Goal: Check status: Check status

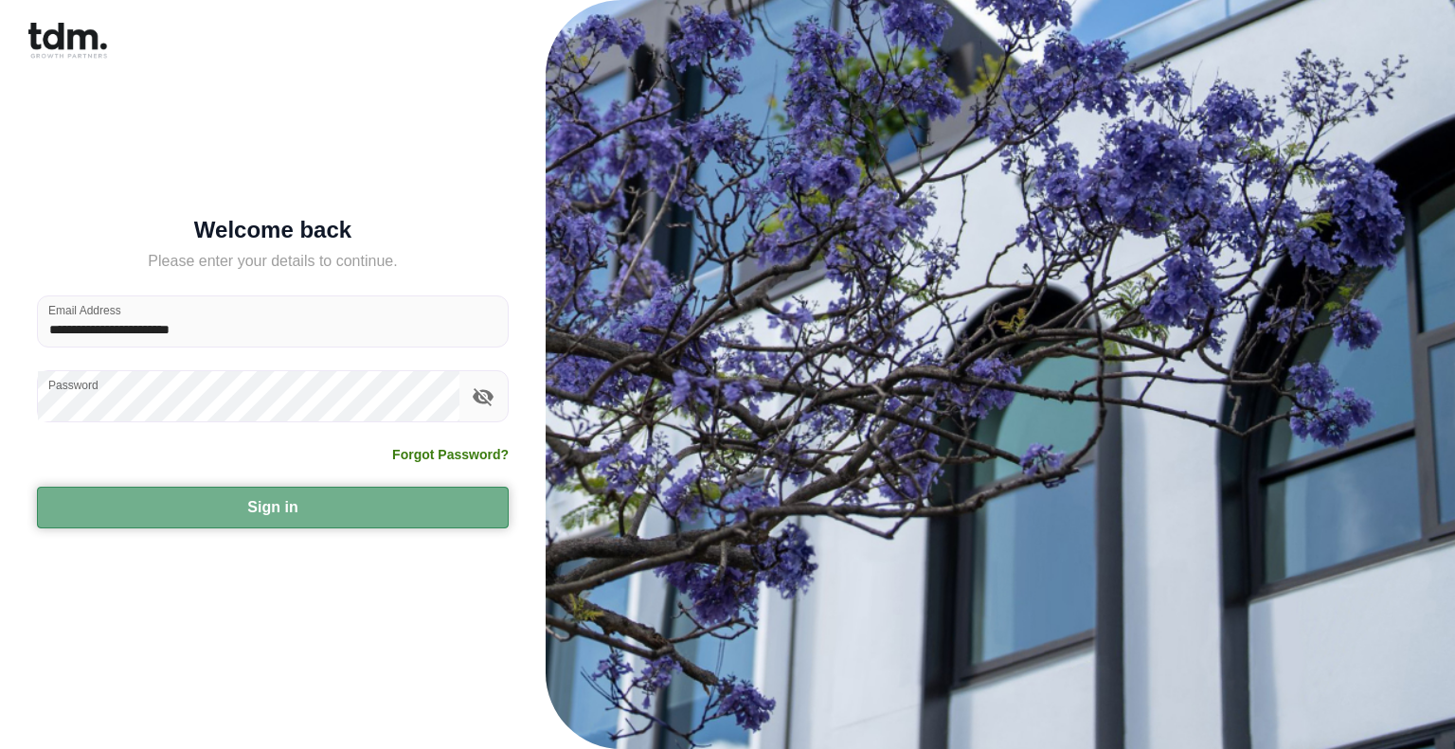
click at [297, 513] on button "Sign in" at bounding box center [273, 508] width 472 height 42
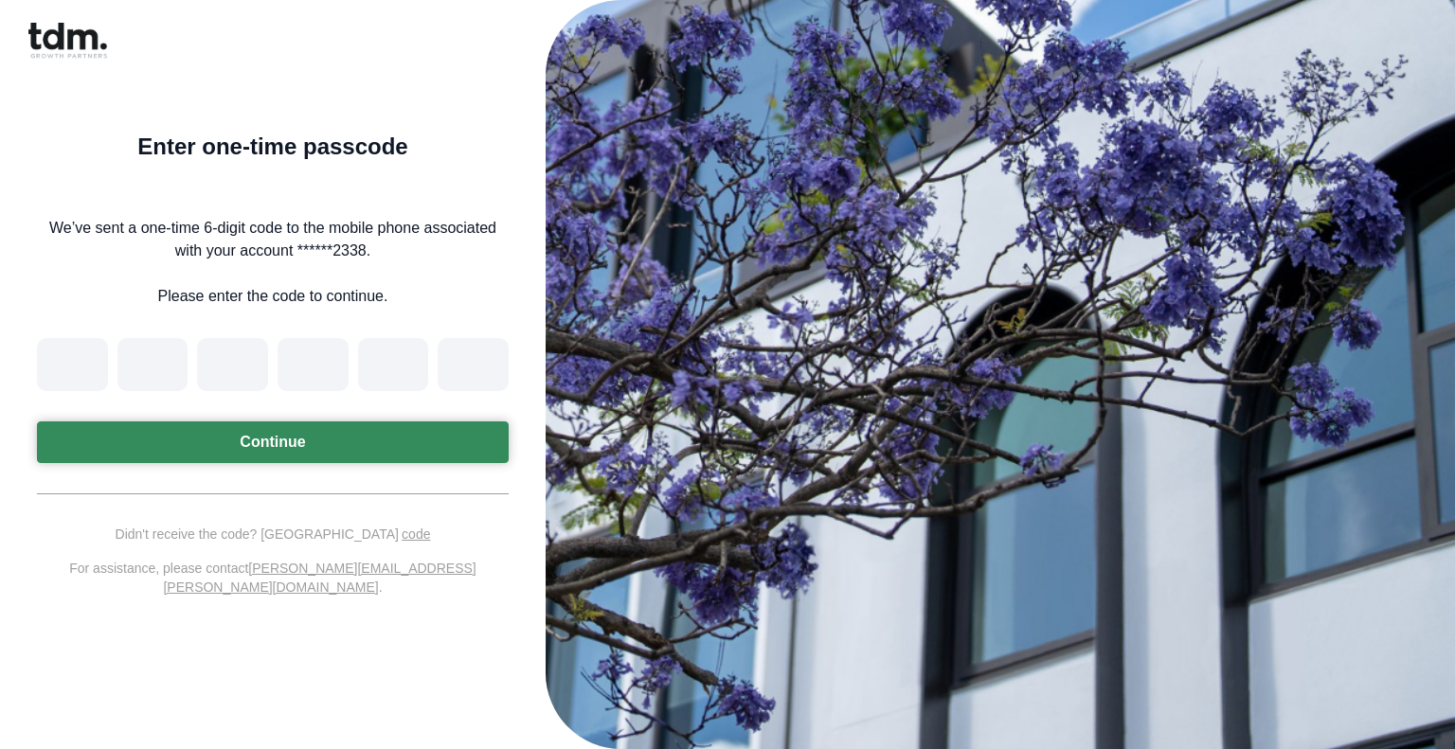
type input "*"
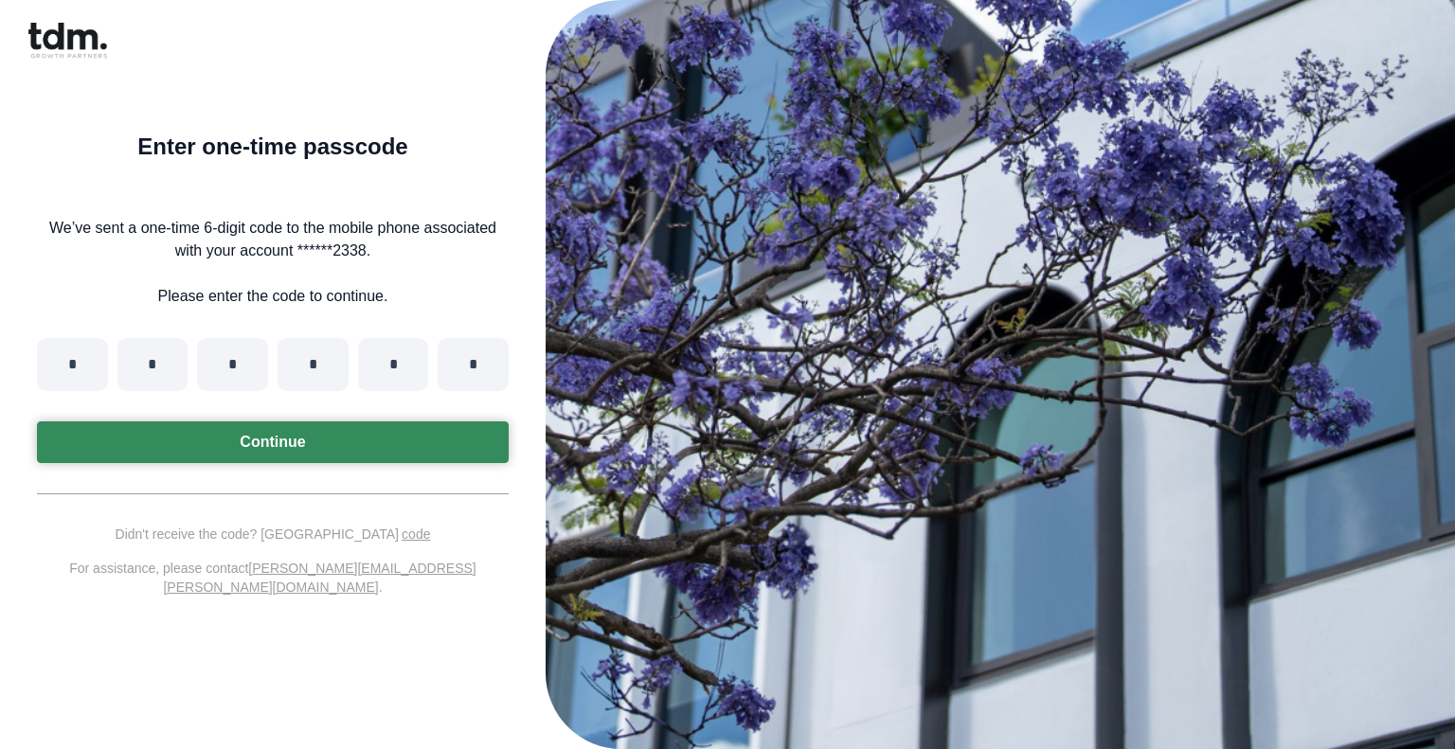
type input "*"
click at [211, 446] on button "Continue" at bounding box center [273, 442] width 472 height 42
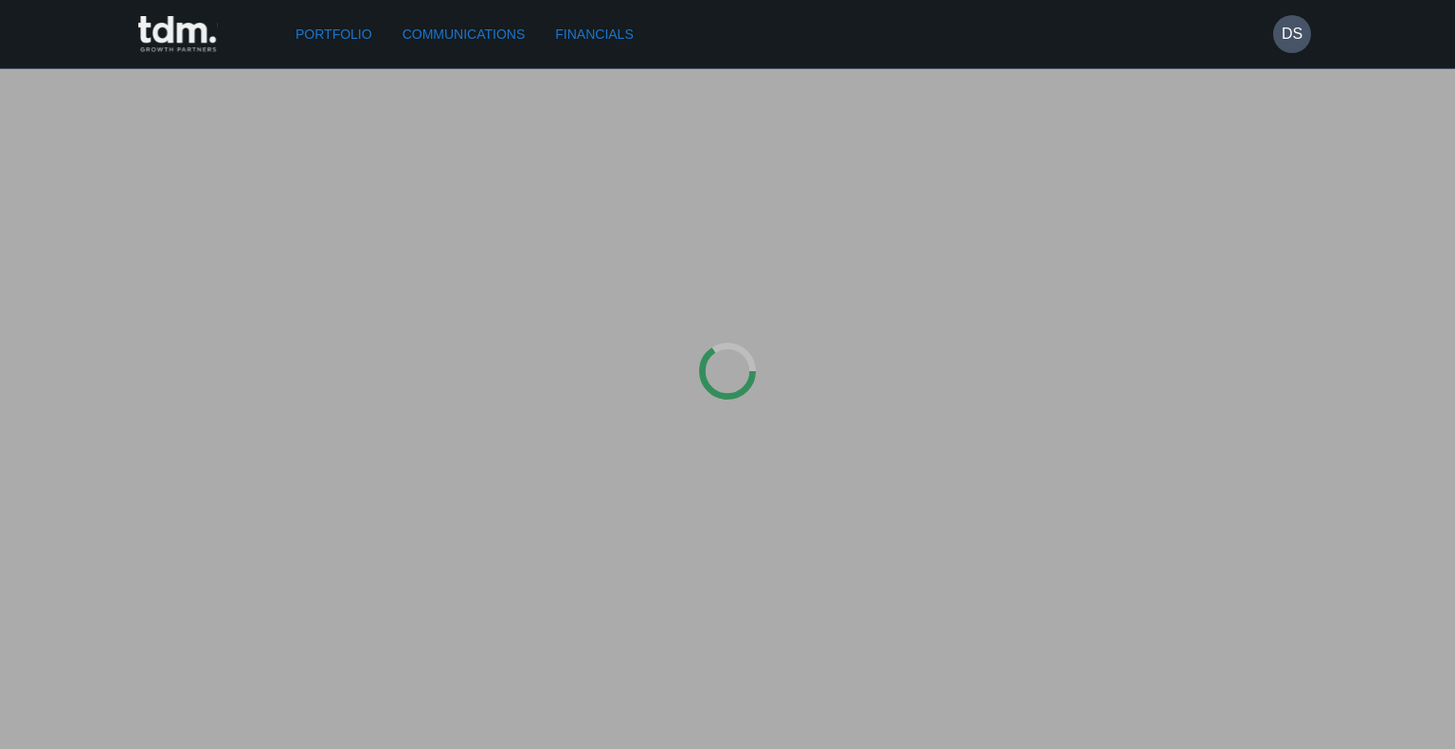
type input "**********"
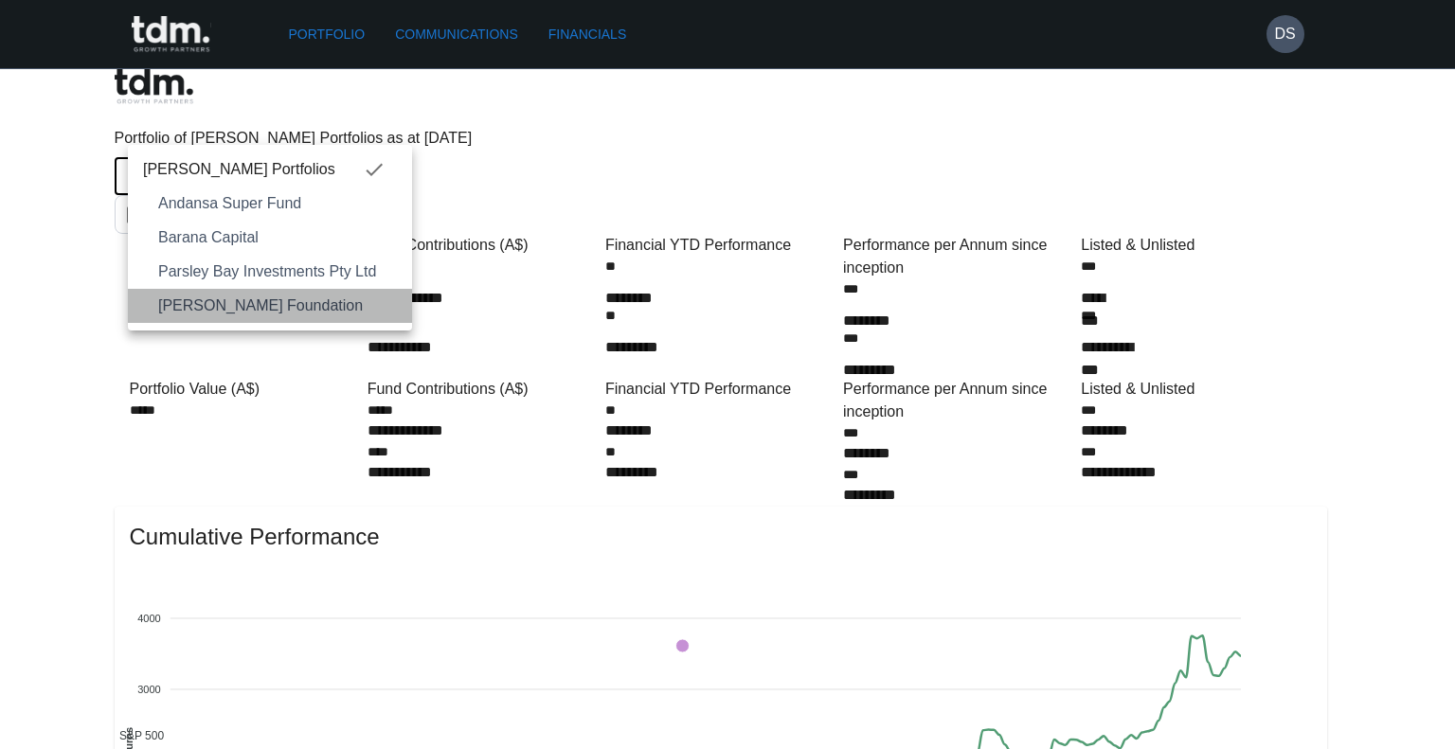
click at [262, 302] on span "[PERSON_NAME] Foundation" at bounding box center [277, 306] width 239 height 23
type input "**********"
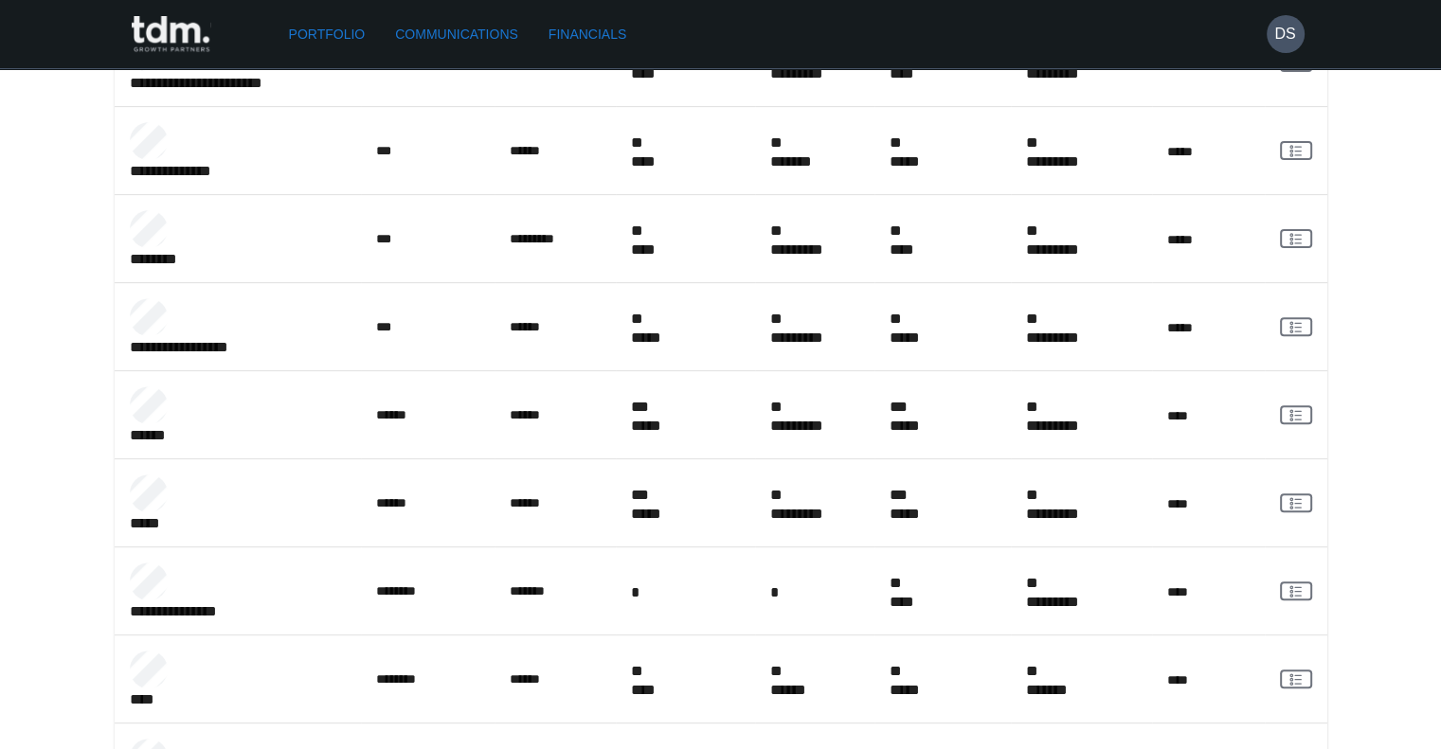
scroll to position [663, 0]
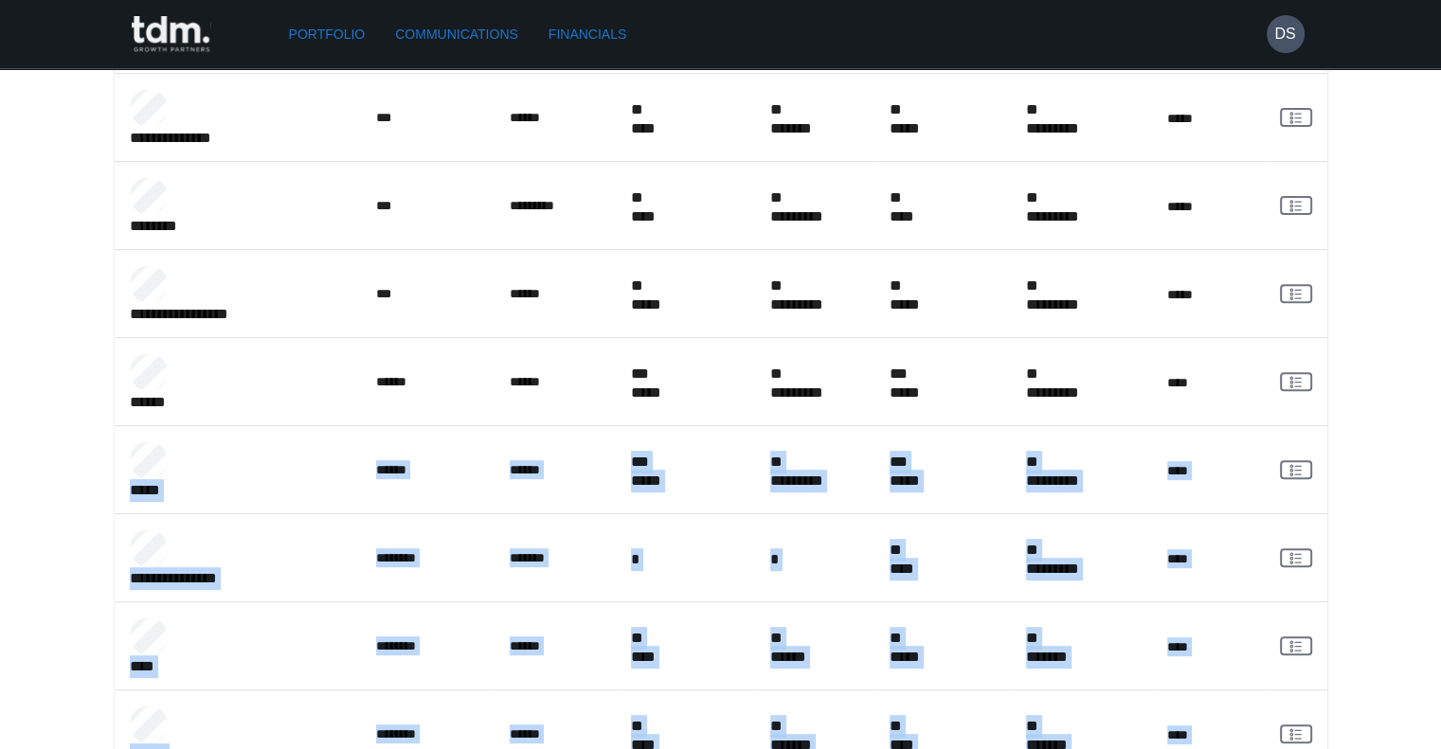
drag, startPoint x: 1133, startPoint y: 667, endPoint x: 103, endPoint y: 269, distance: 1103.7
click at [148, 255] on tbody "**********" at bounding box center [721, 653] width 1212 height 1510
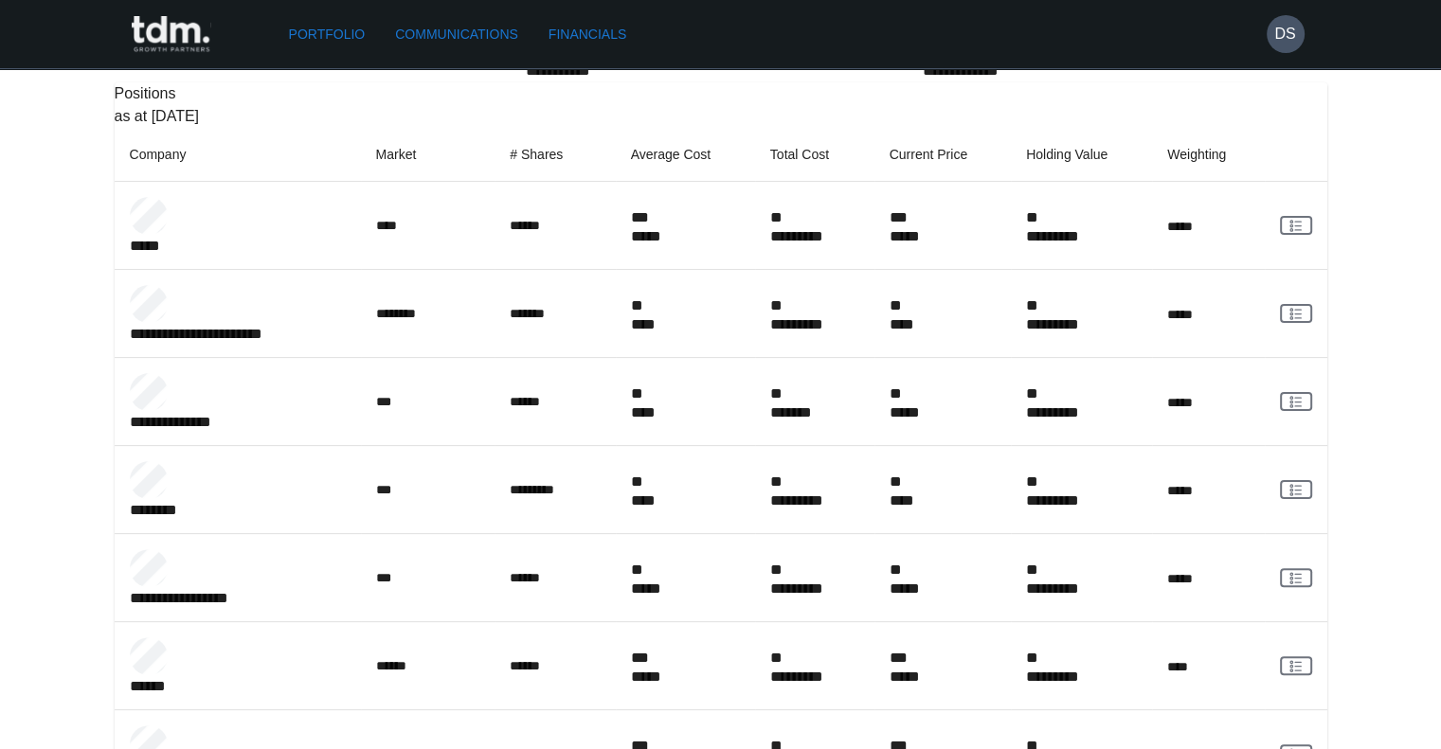
scroll to position [284, 0]
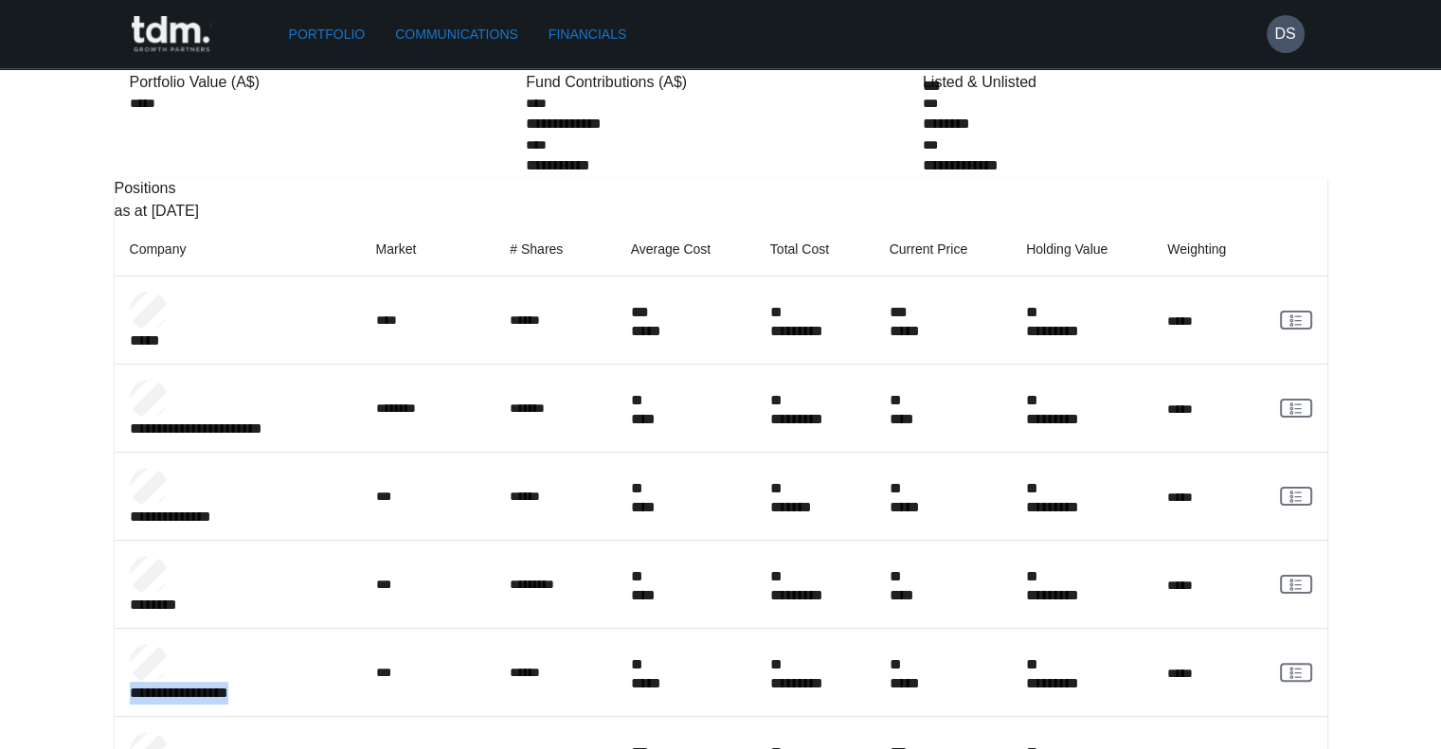
drag, startPoint x: 323, startPoint y: 488, endPoint x: 197, endPoint y: 480, distance: 126.2
click at [197, 644] on div "**********" at bounding box center [238, 672] width 216 height 57
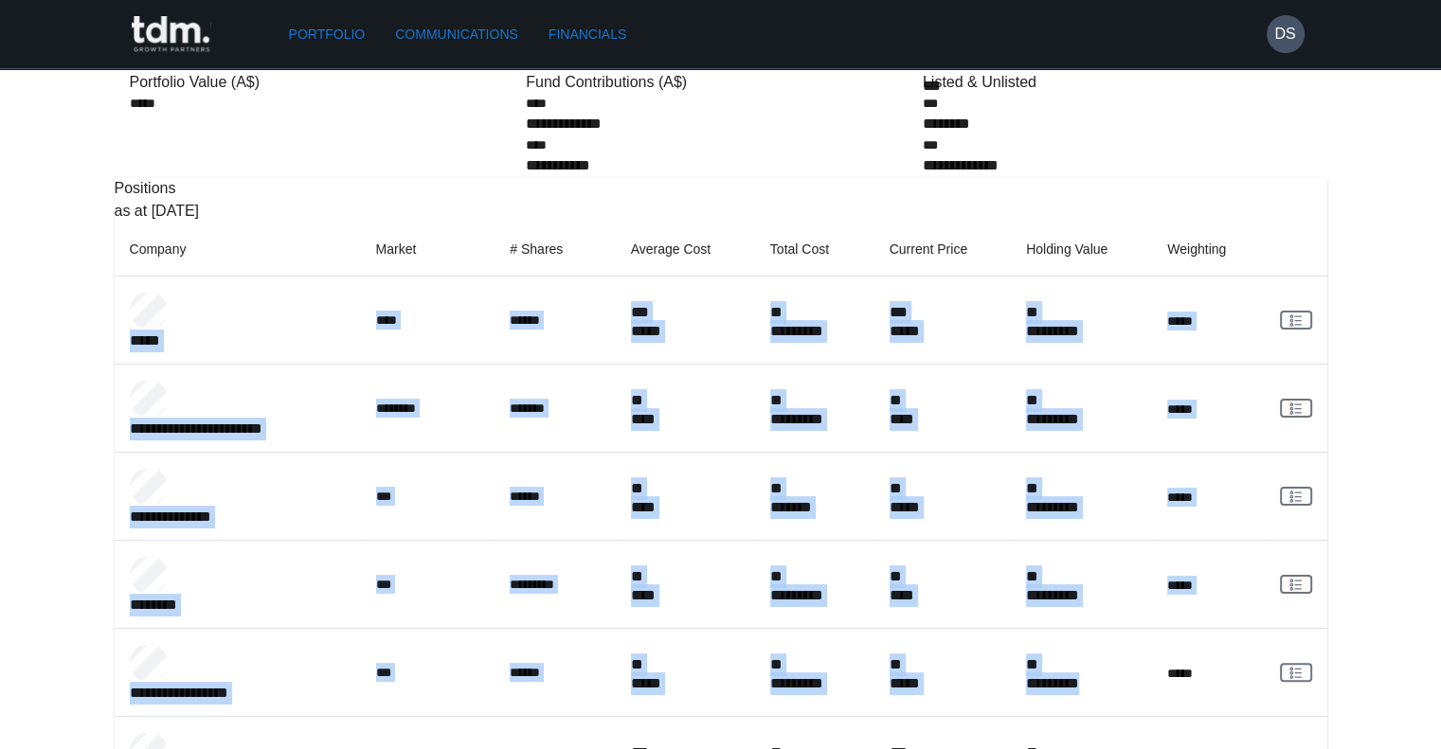
drag, startPoint x: 1138, startPoint y: 488, endPoint x: 131, endPoint y: 242, distance: 1037.2
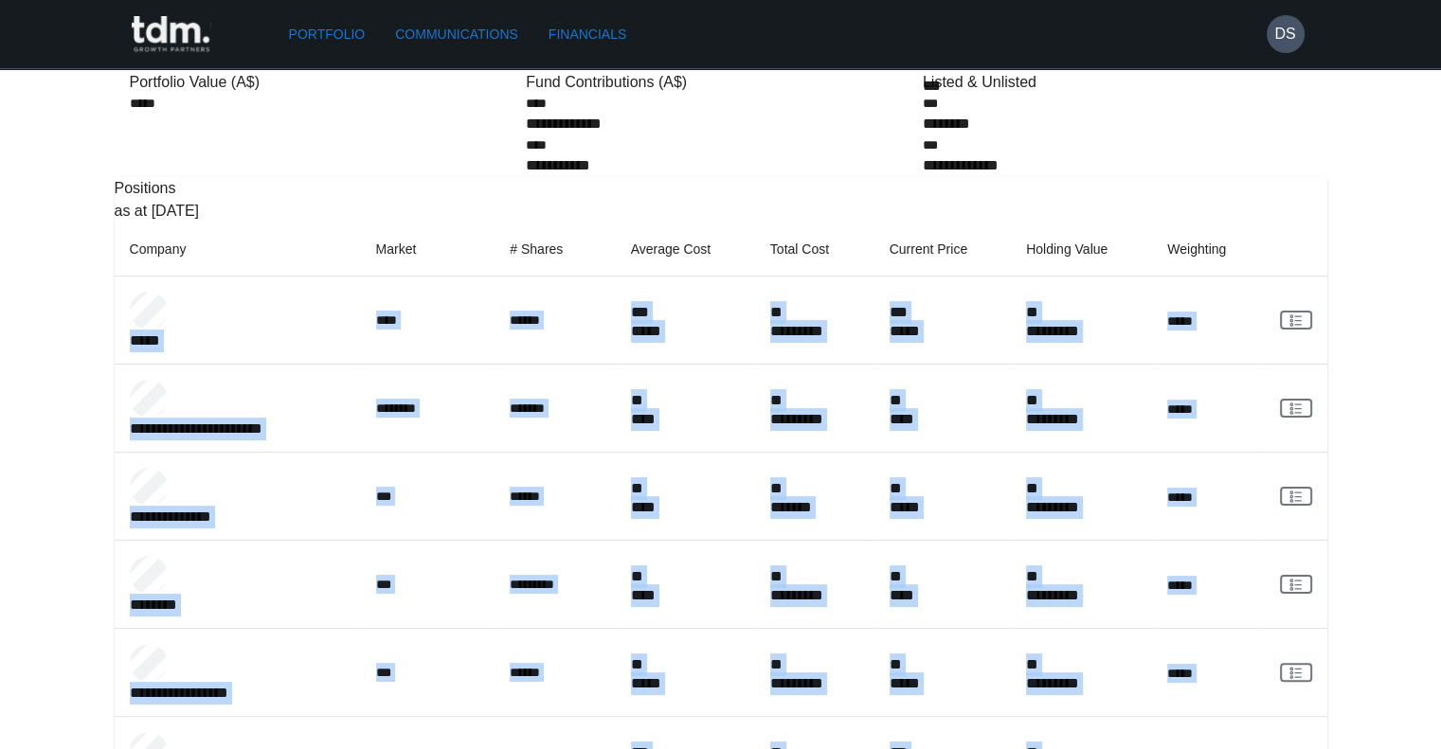
drag, startPoint x: 1142, startPoint y: 560, endPoint x: 136, endPoint y: 200, distance: 1068.3
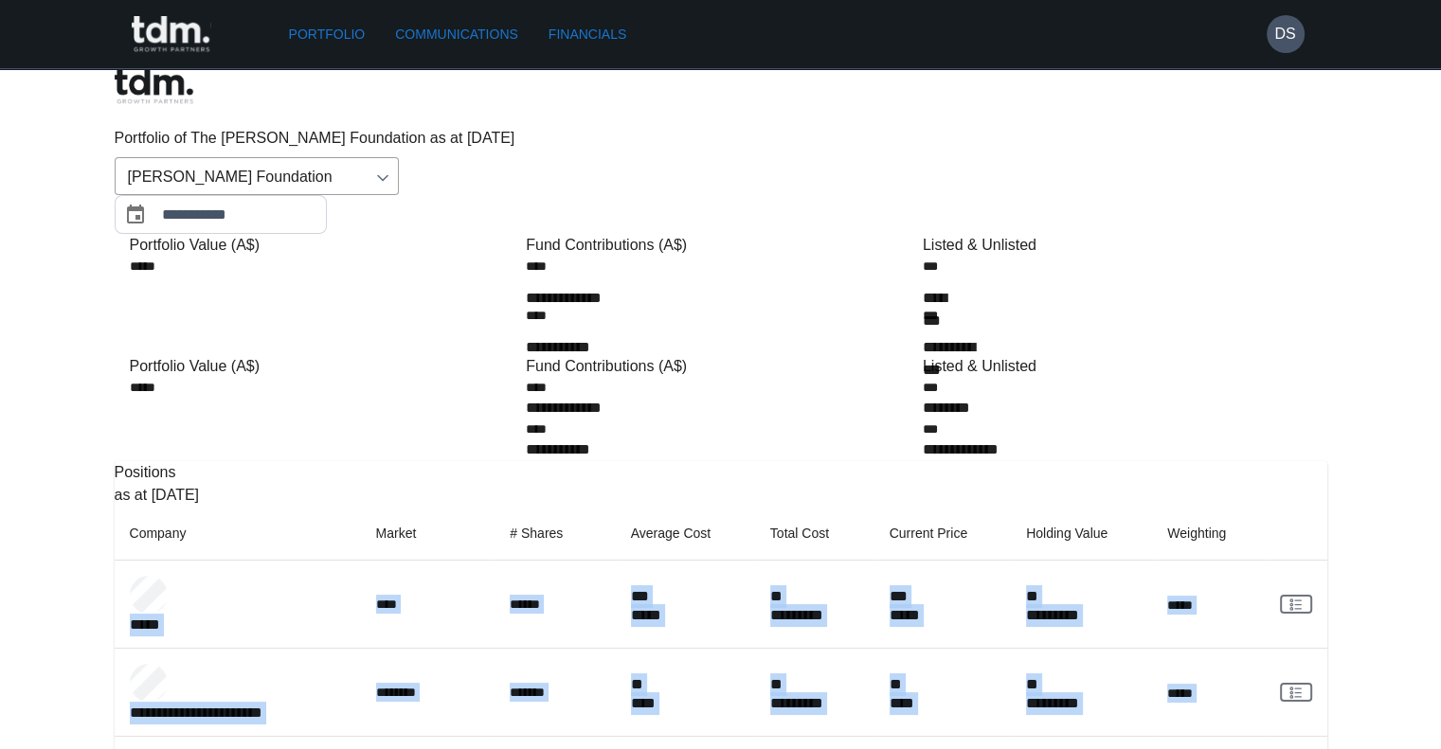
scroll to position [0, 0]
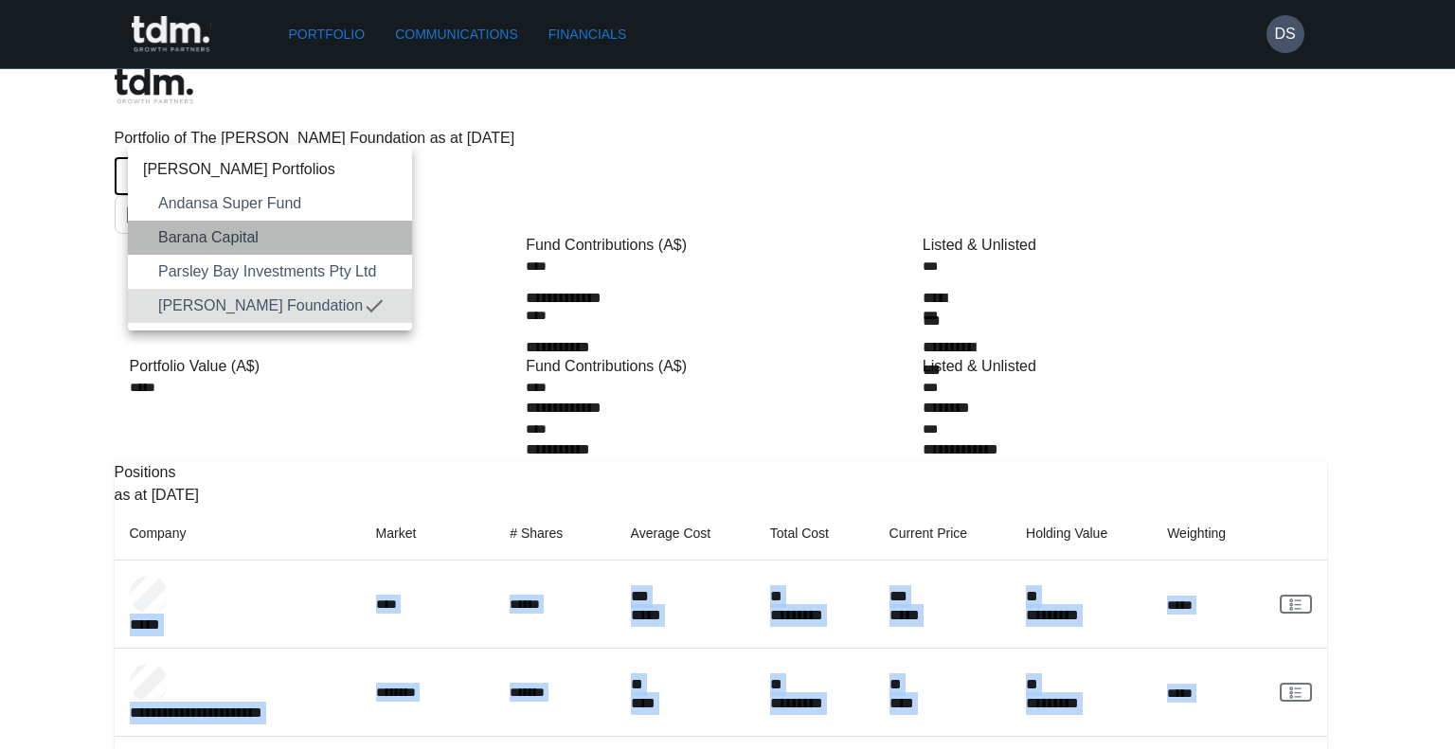
click at [193, 245] on span "Barana Capital" at bounding box center [277, 237] width 239 height 23
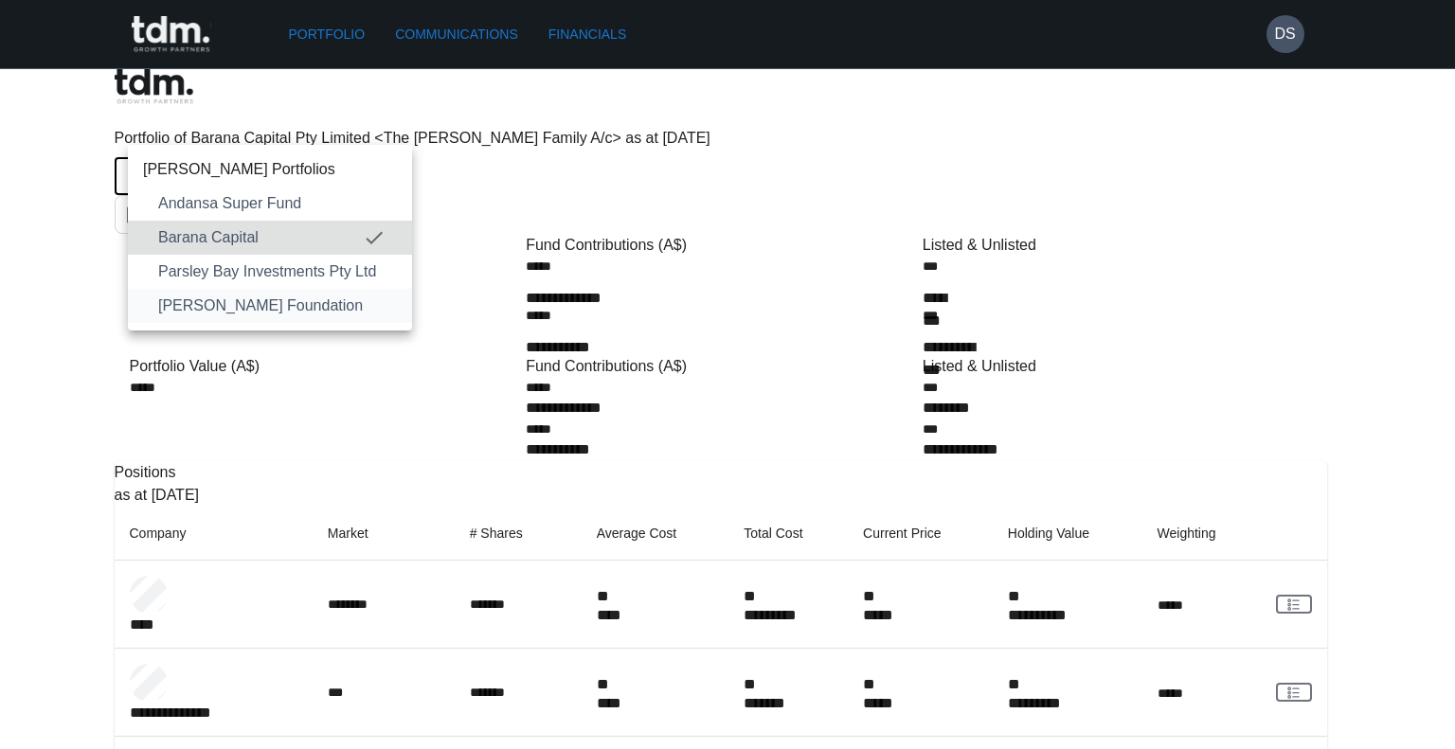
click at [206, 317] on li "[PERSON_NAME] Foundation" at bounding box center [270, 306] width 284 height 34
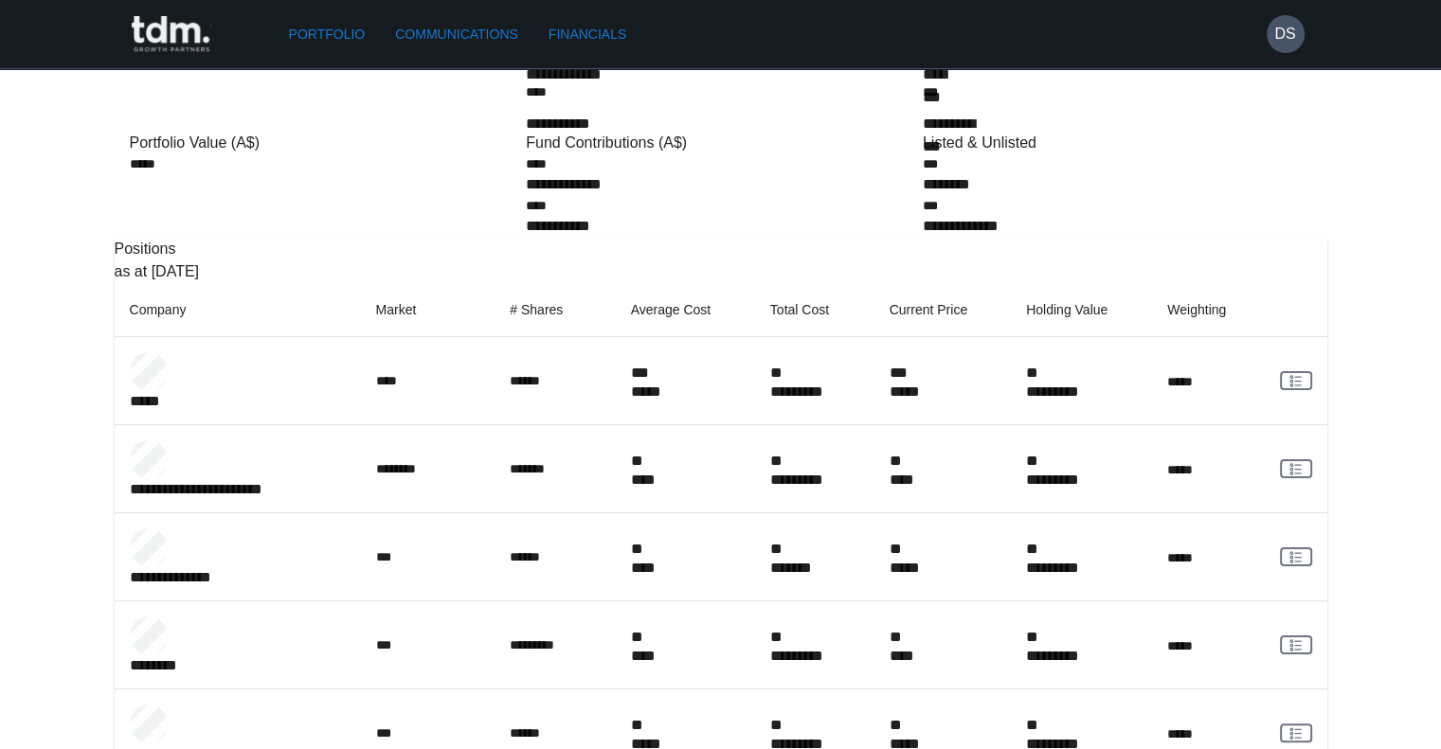
scroll to position [134, 0]
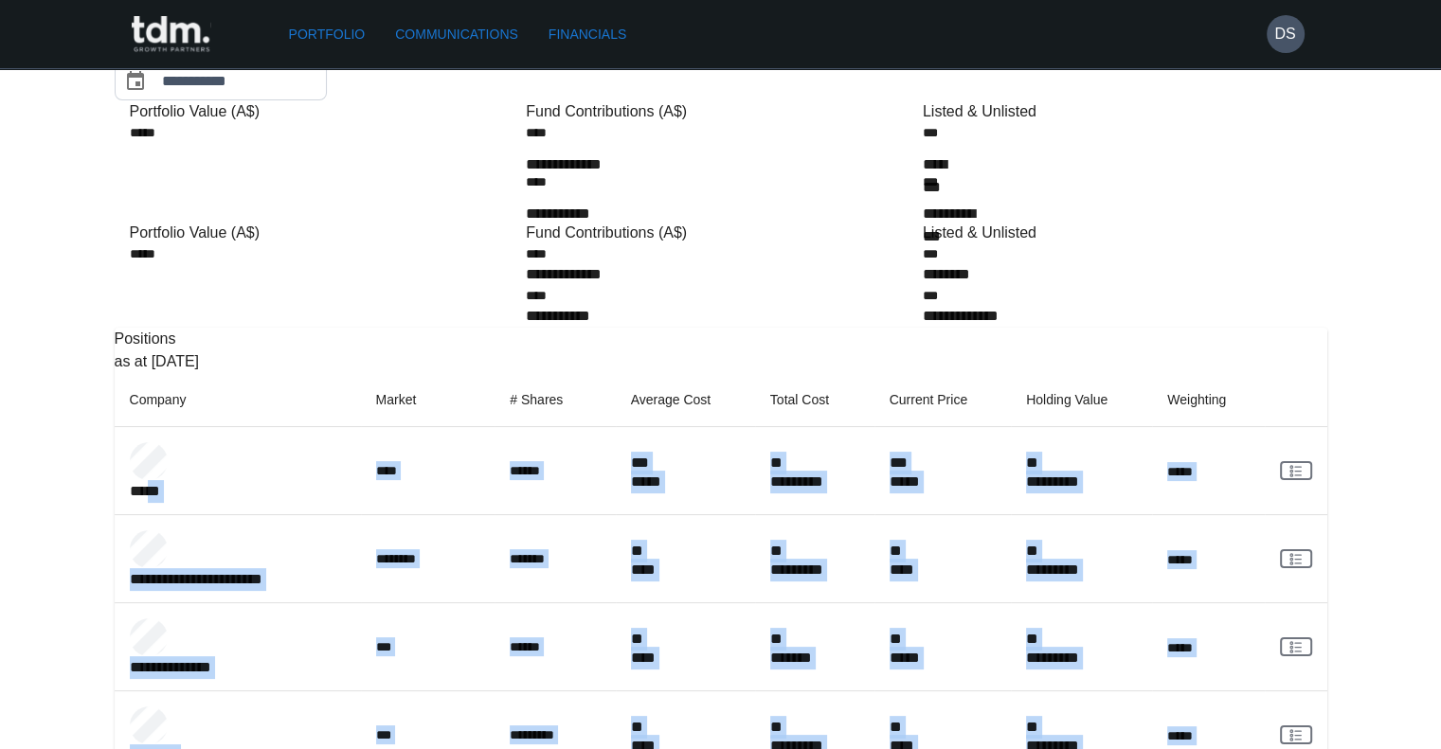
drag, startPoint x: 223, startPoint y: 363, endPoint x: 1239, endPoint y: 563, distance: 1035.7
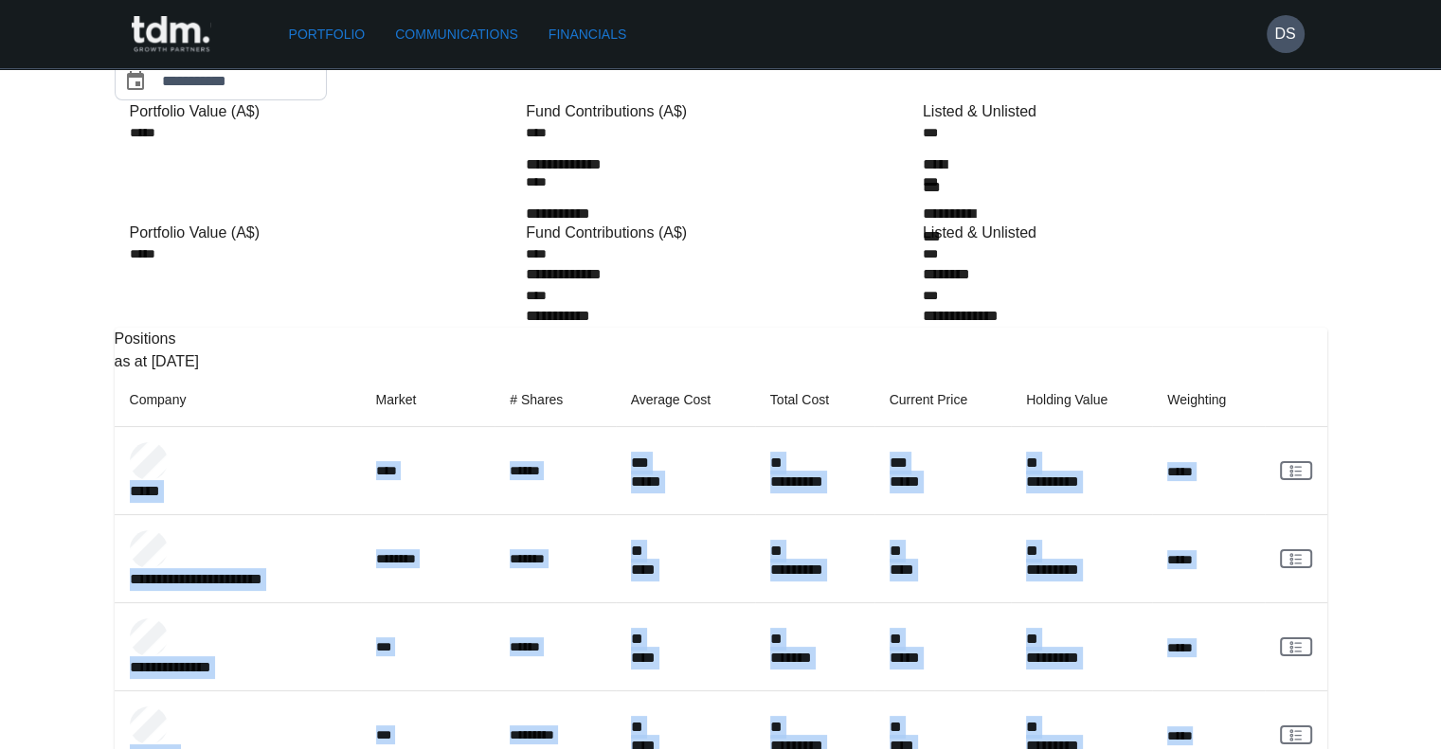
drag, startPoint x: 206, startPoint y: 367, endPoint x: 1234, endPoint y: 578, distance: 1049.1
drag, startPoint x: 1231, startPoint y: 638, endPoint x: 190, endPoint y: 363, distance: 1076.8
